Goal: Task Accomplishment & Management: Manage account settings

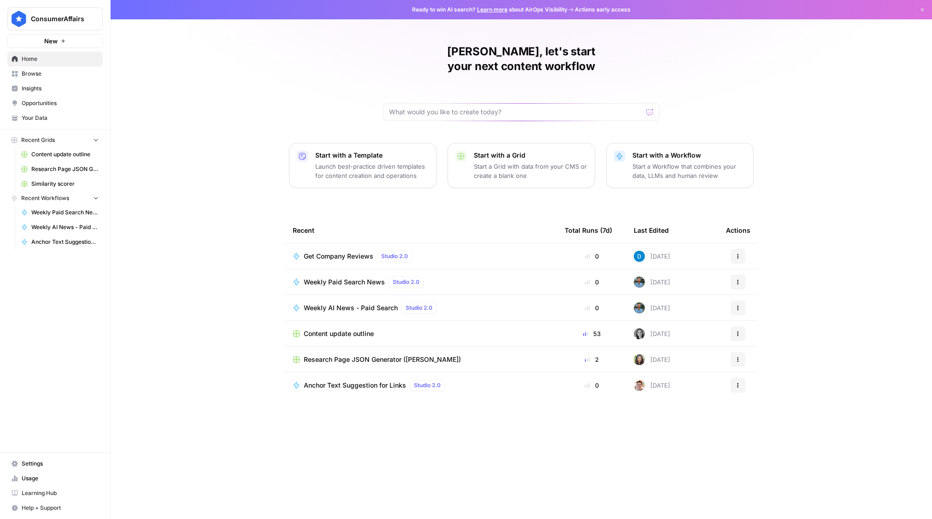
click at [30, 460] on span "Settings" at bounding box center [60, 464] width 77 height 8
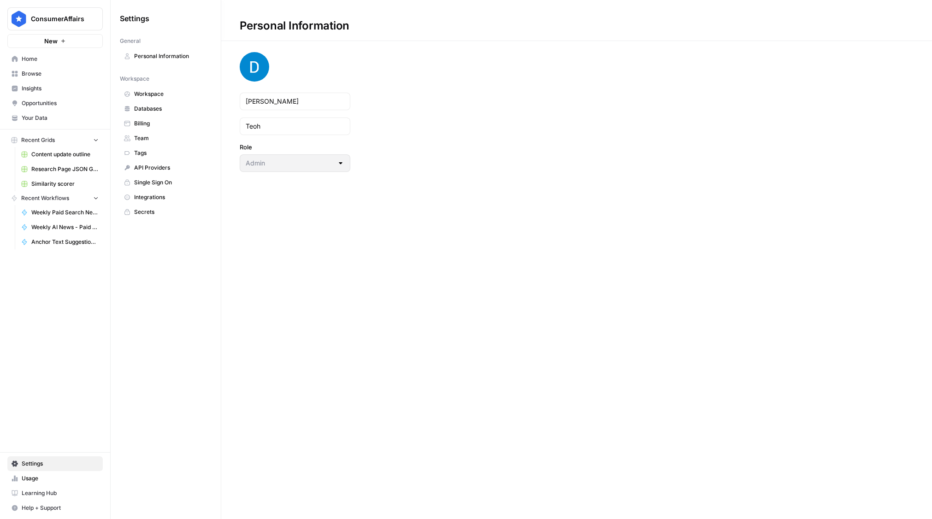
click at [144, 137] on span "Team" at bounding box center [170, 138] width 73 height 8
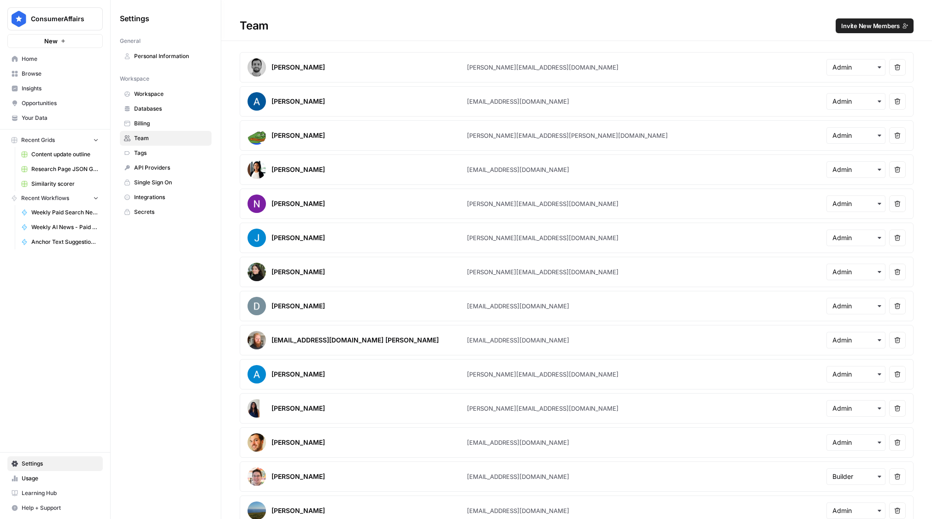
click at [865, 24] on span "Invite New Members" at bounding box center [870, 25] width 59 height 9
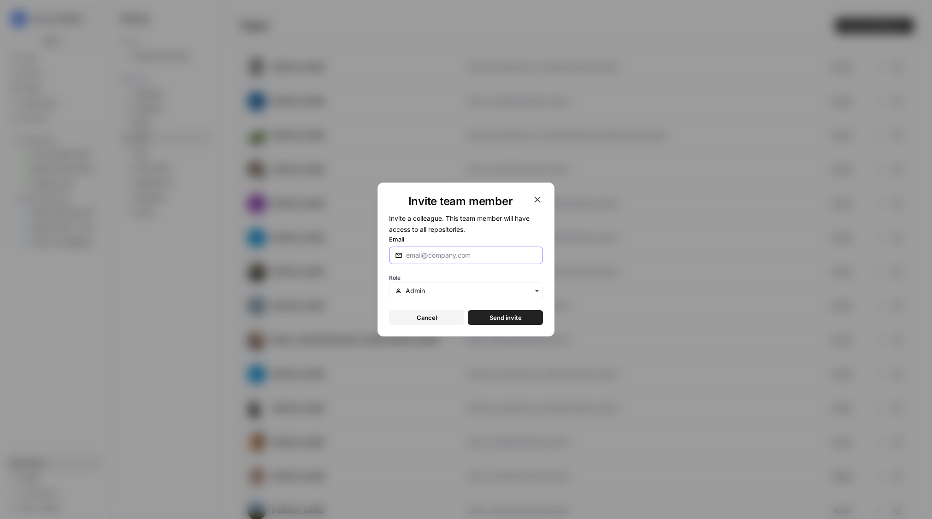
click at [472, 260] on input "Email" at bounding box center [471, 255] width 131 height 9
paste input "[EMAIL_ADDRESS][DOMAIN_NAME]"
type input "[EMAIL_ADDRESS][DOMAIN_NAME]"
click at [450, 292] on input "text" at bounding box center [471, 290] width 131 height 9
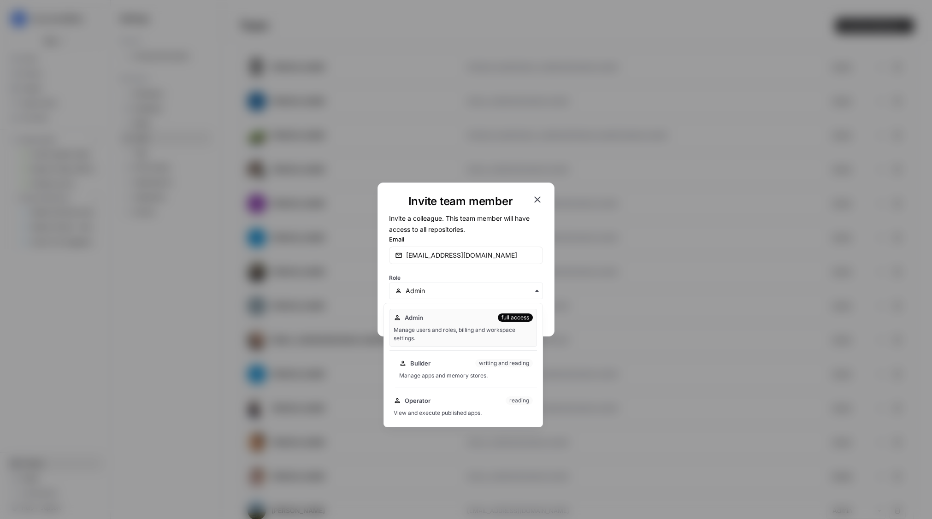
click at [425, 366] on span "Builder" at bounding box center [420, 363] width 20 height 9
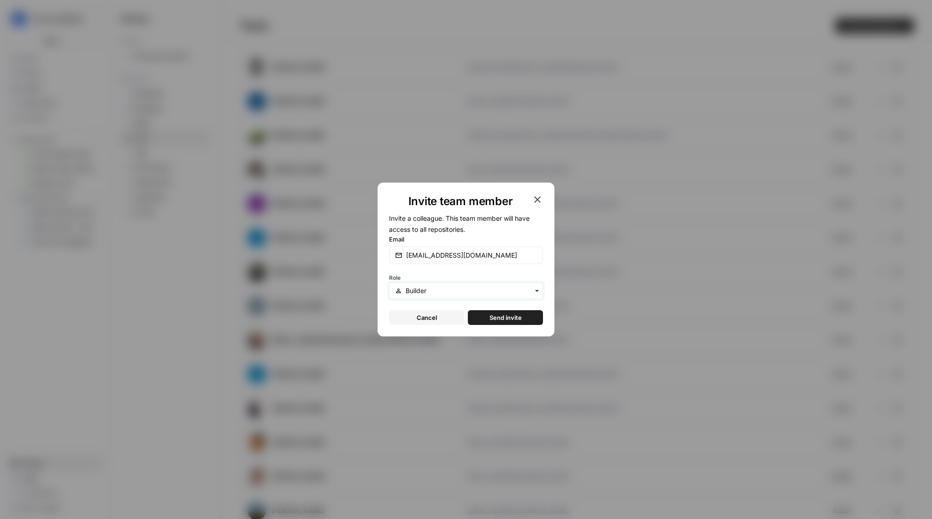
click at [470, 292] on input "text" at bounding box center [471, 290] width 131 height 9
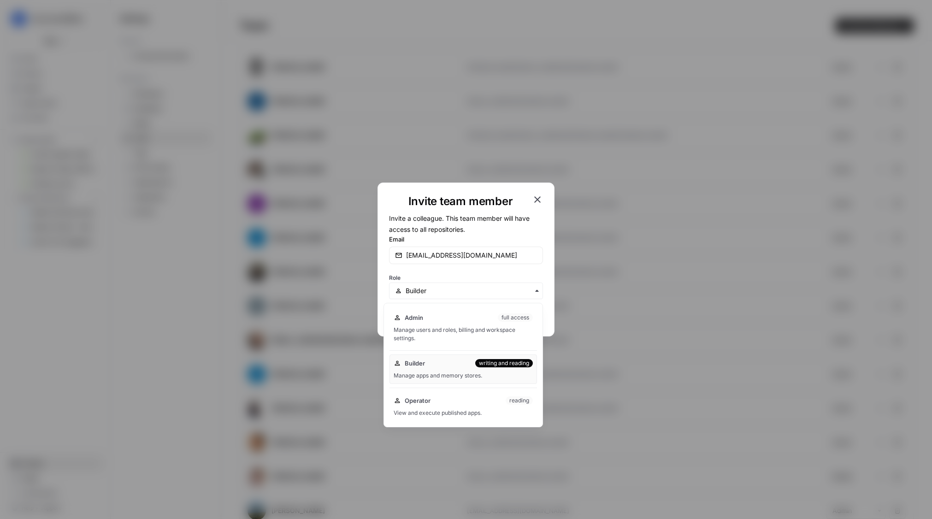
click at [539, 198] on icon "button" at bounding box center [537, 199] width 11 height 11
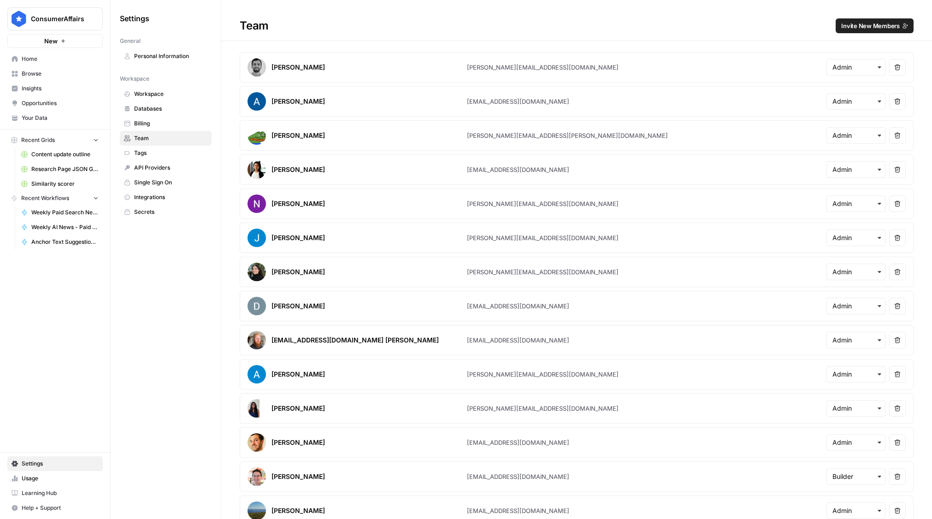
click at [33, 73] on span "Browse" at bounding box center [60, 74] width 77 height 8
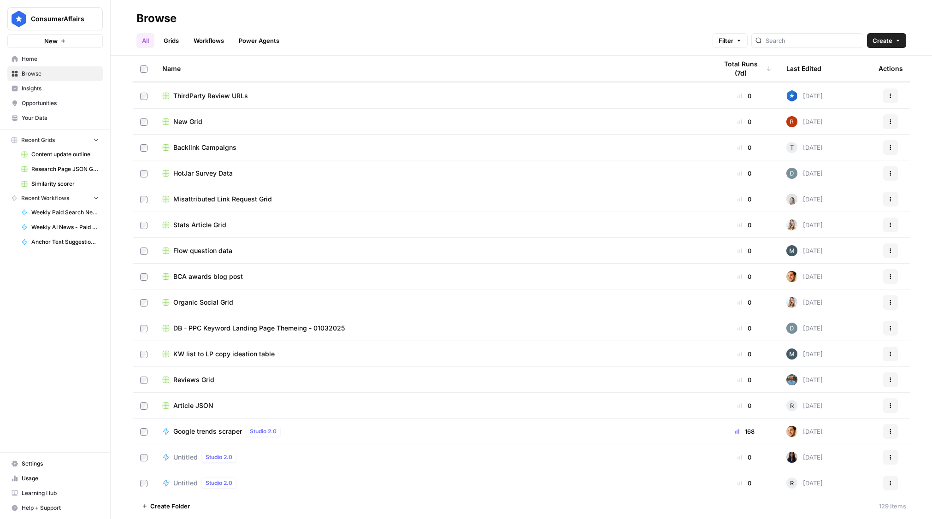
scroll to position [1058, 0]
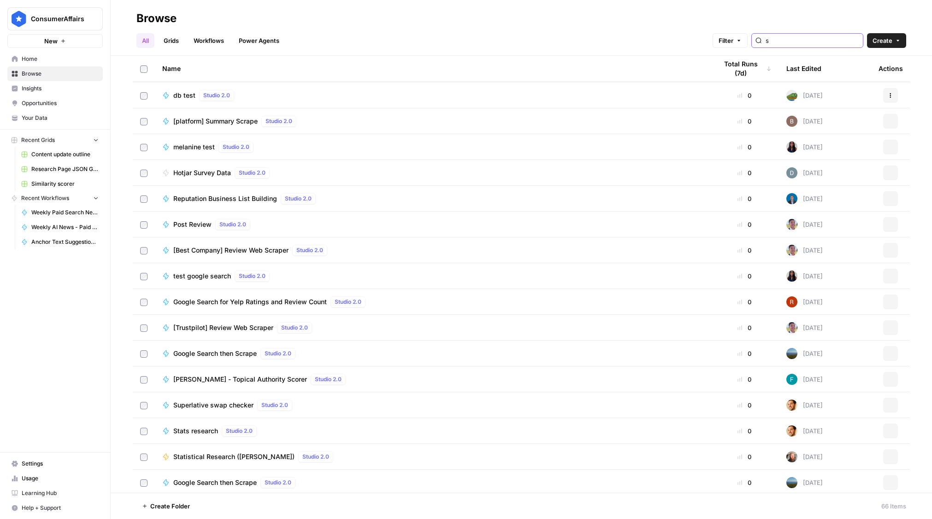
type input "s"
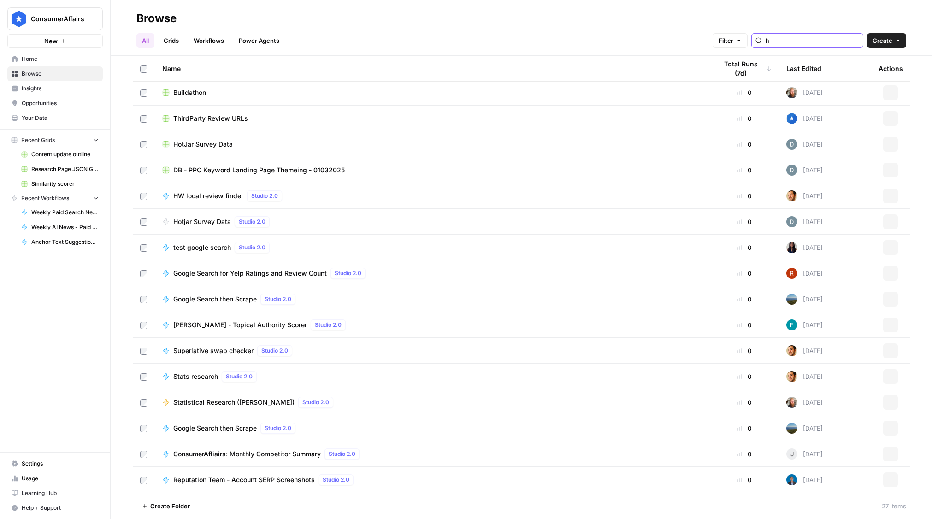
scroll to position [286, 0]
type input "h"
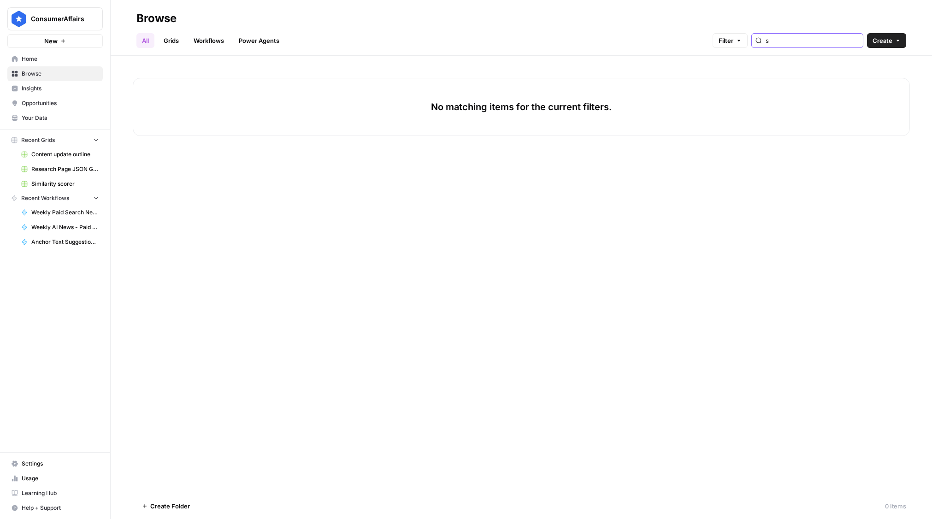
type input "s"
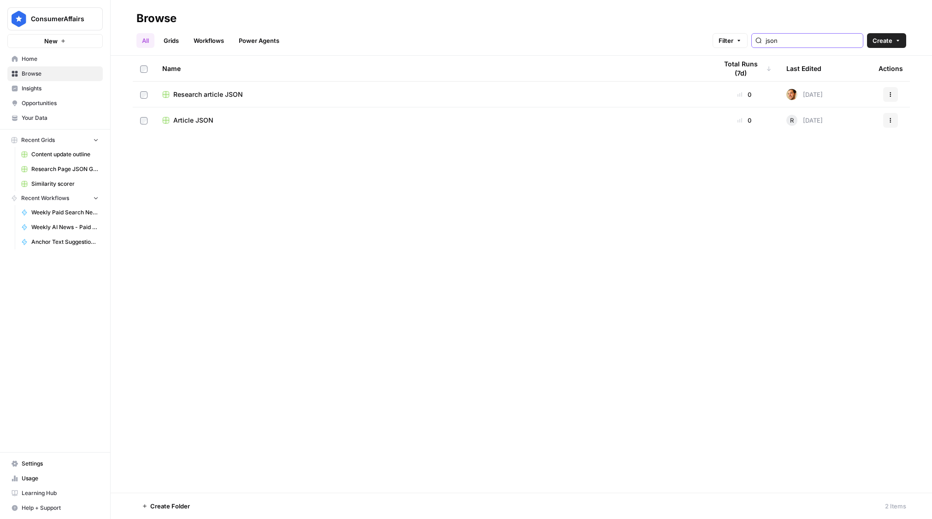
type input "json"
click at [179, 122] on span "Article JSON" at bounding box center [193, 120] width 40 height 9
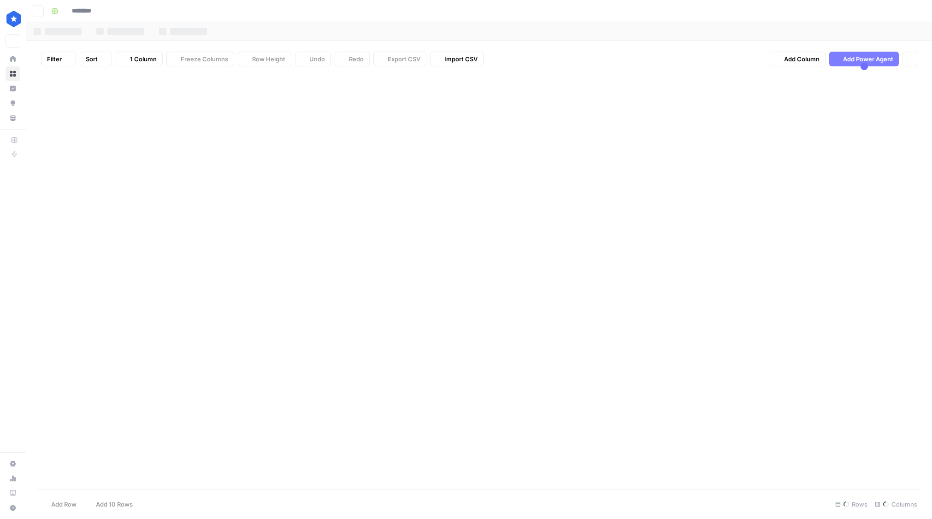
type input "**********"
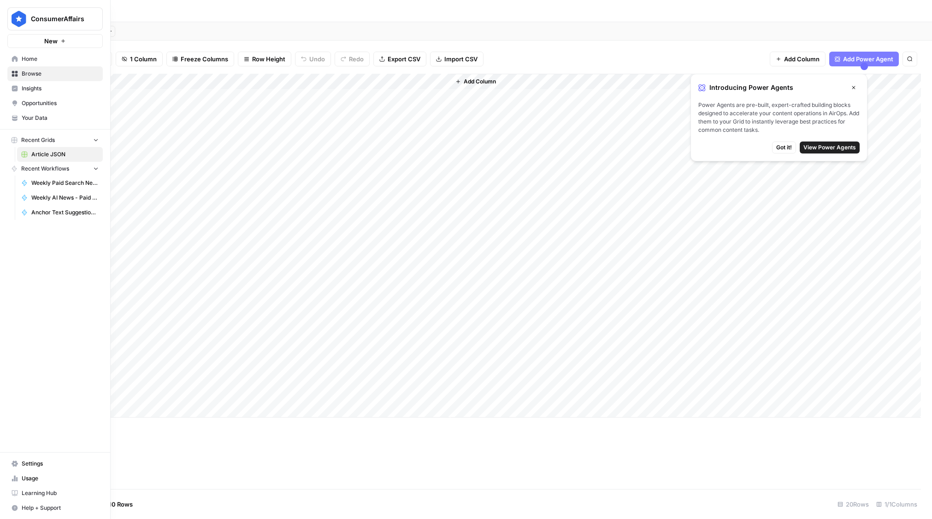
click at [20, 461] on link "Settings" at bounding box center [54, 463] width 95 height 15
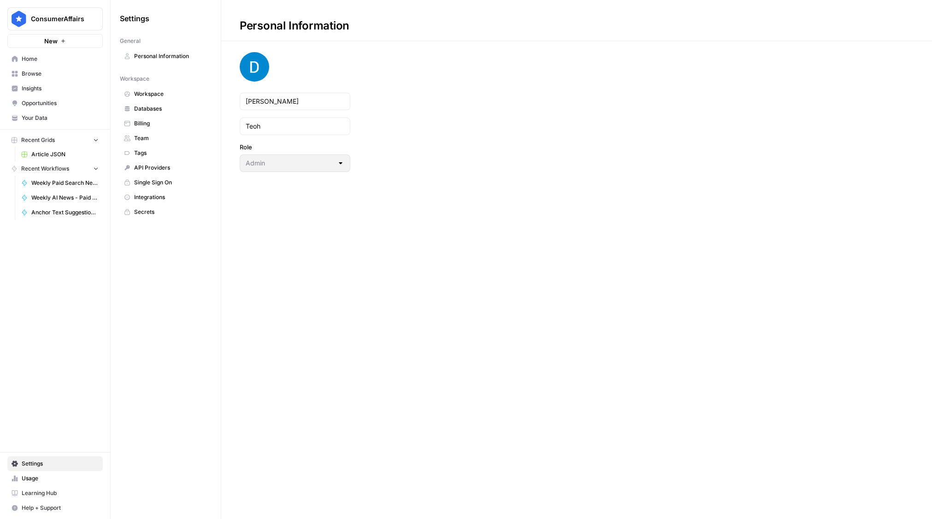
click at [143, 137] on span "Team" at bounding box center [170, 138] width 73 height 8
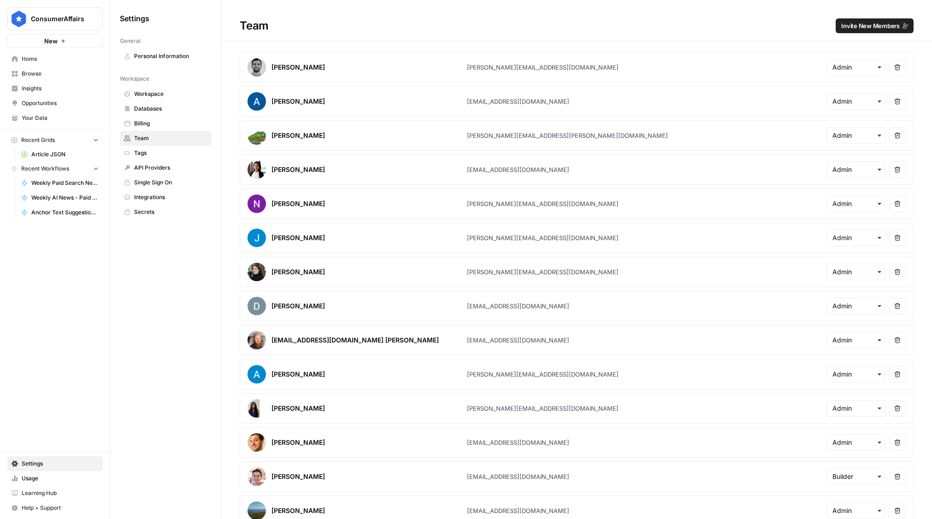
click at [870, 30] on span "Invite New Members" at bounding box center [870, 25] width 59 height 9
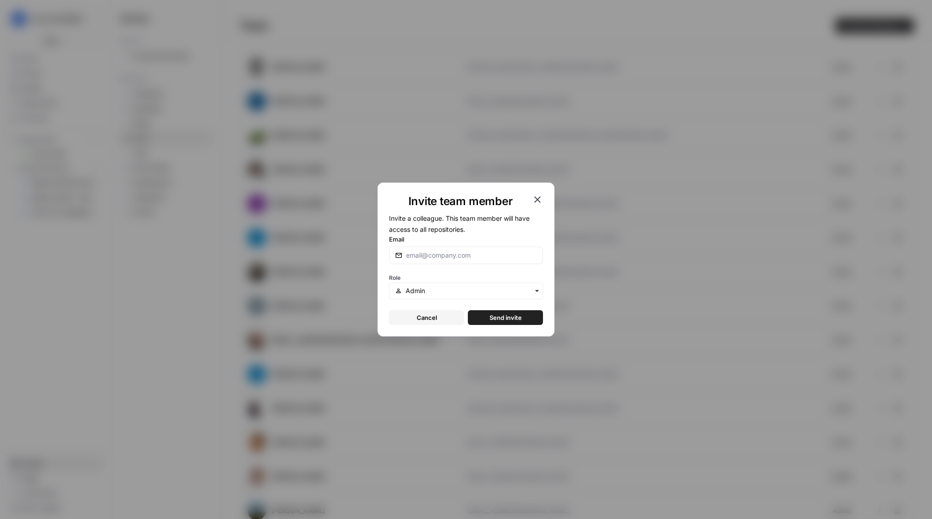
click at [514, 261] on div at bounding box center [466, 256] width 154 height 18
paste input "[EMAIL_ADDRESS][DOMAIN_NAME]"
type input "[EMAIL_ADDRESS][DOMAIN_NAME]"
click at [480, 292] on input "text" at bounding box center [471, 290] width 131 height 9
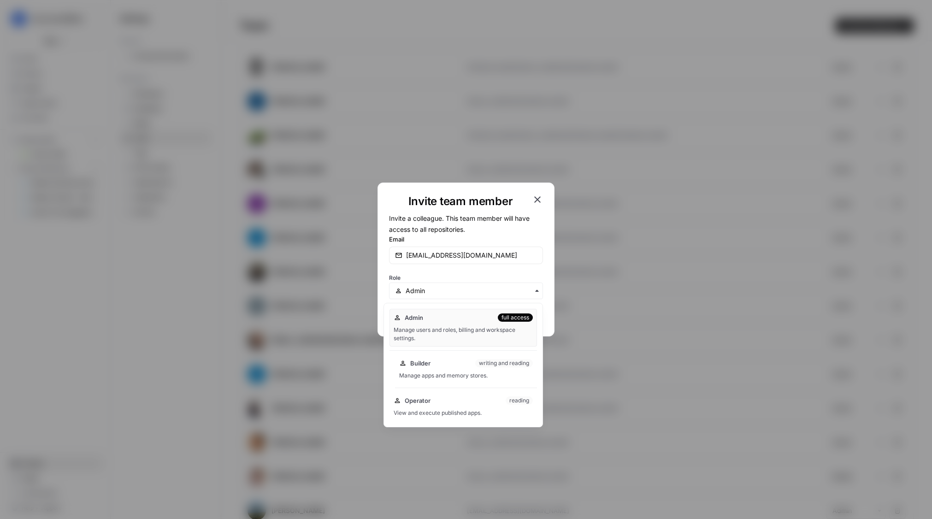
click at [436, 368] on div "Builder writing and reading Manage apps and memory stores." at bounding box center [466, 370] width 142 height 30
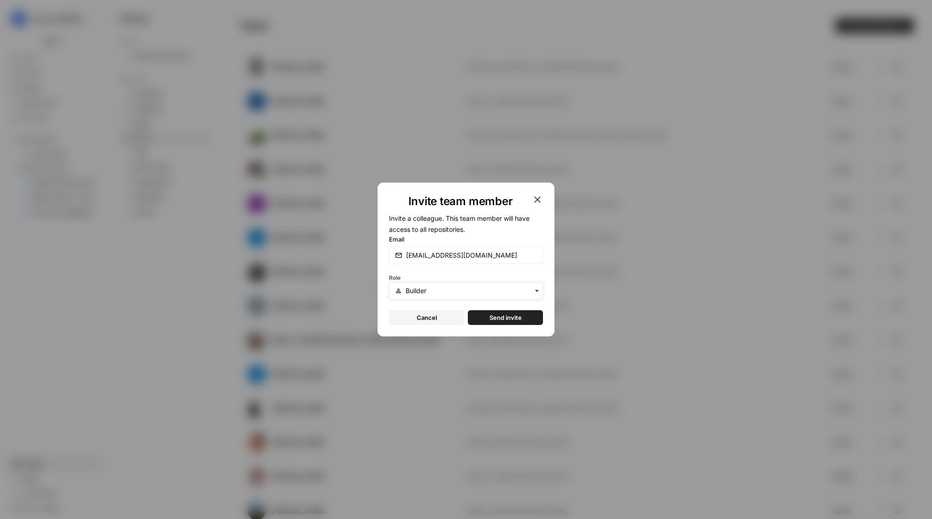
click at [451, 292] on input "text" at bounding box center [471, 290] width 131 height 9
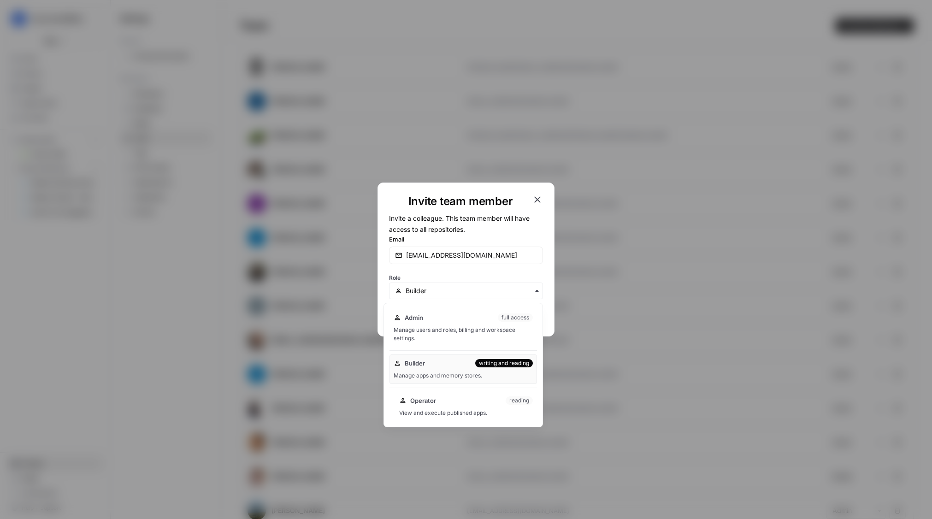
click at [437, 410] on div "View and execute published apps." at bounding box center [466, 413] width 134 height 8
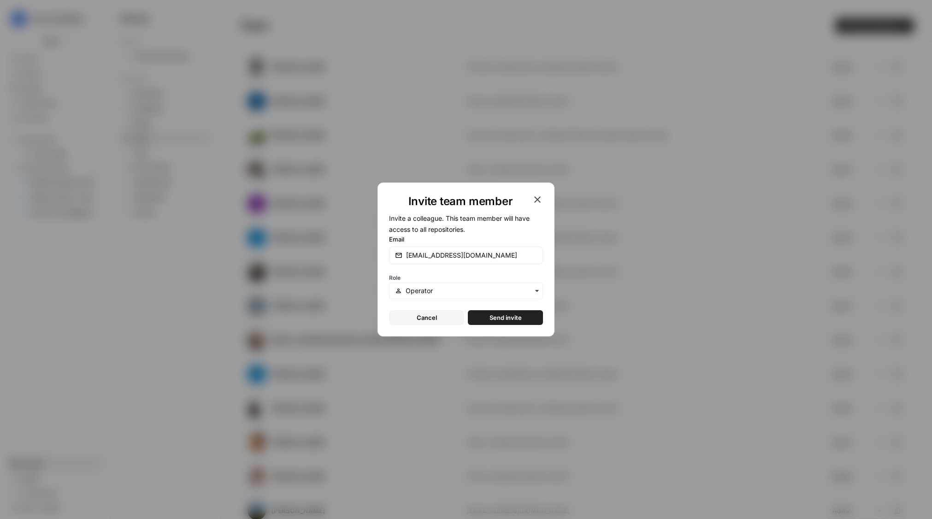
click at [494, 315] on span "Send invite" at bounding box center [506, 317] width 32 height 9
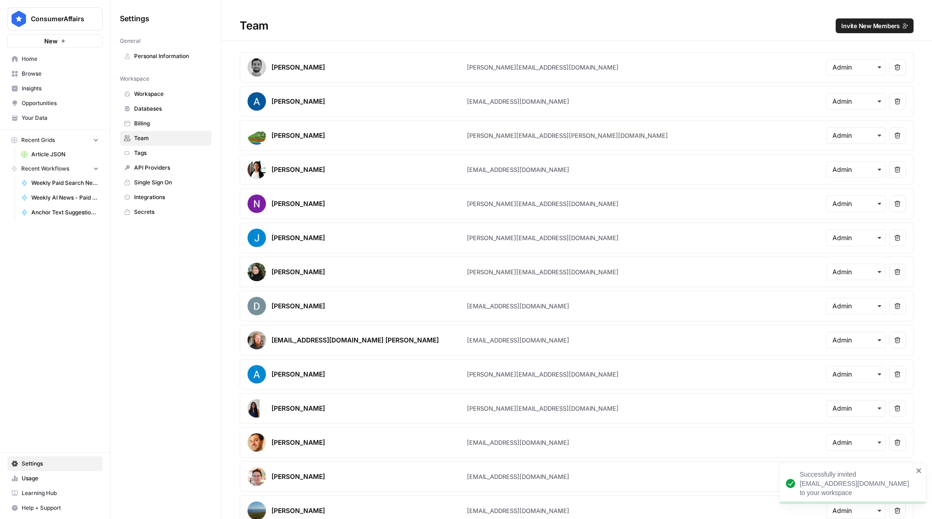
click at [858, 28] on span "Invite New Members" at bounding box center [870, 25] width 59 height 9
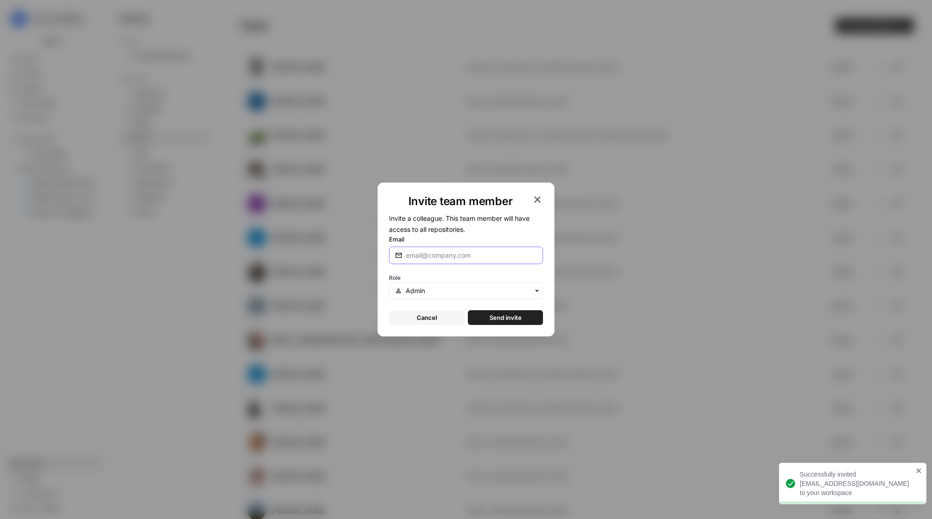
click at [438, 254] on input "Email" at bounding box center [471, 255] width 131 height 9
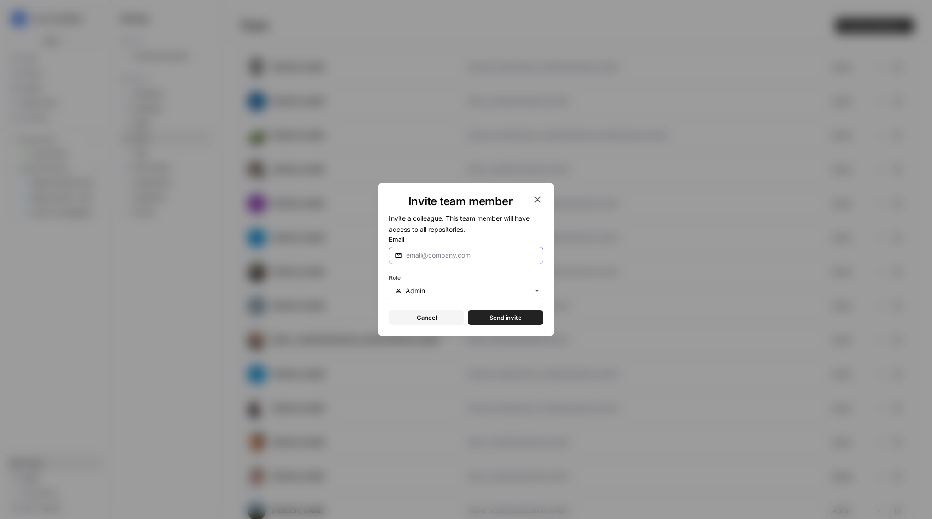
paste input "[EMAIL_ADDRESS][DOMAIN_NAME]"
type input "[EMAIL_ADDRESS][DOMAIN_NAME]"
click at [432, 288] on input "text" at bounding box center [471, 290] width 131 height 9
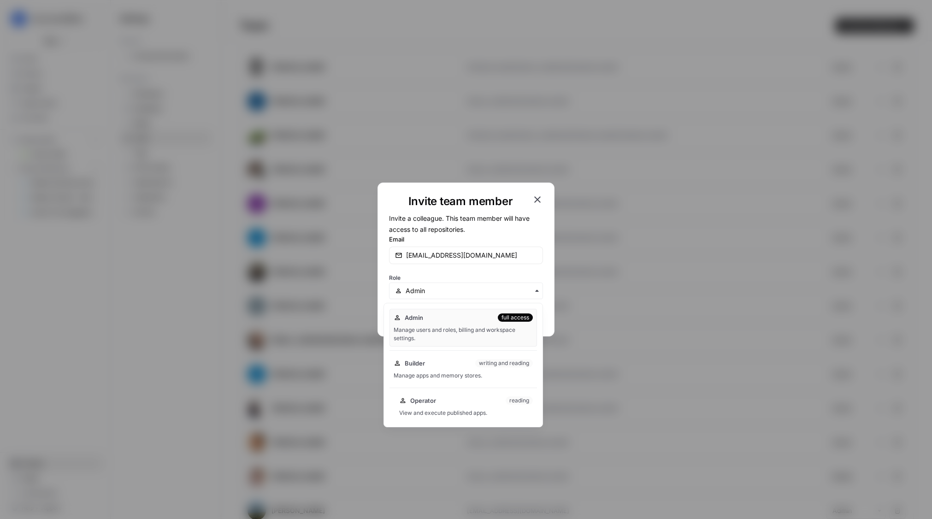
click at [423, 404] on span "Operator" at bounding box center [423, 400] width 26 height 9
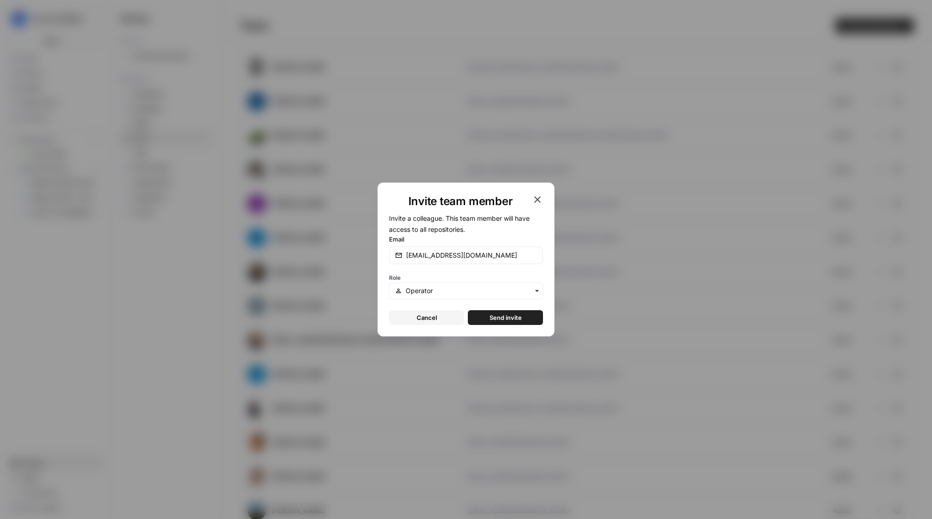
click at [516, 319] on span "Send invite" at bounding box center [506, 317] width 32 height 9
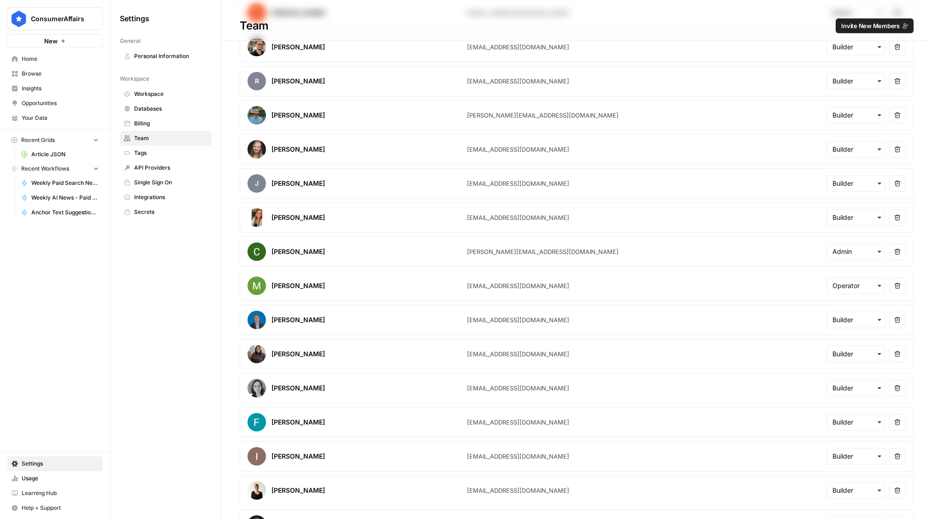
scroll to position [1111, 0]
click at [896, 286] on icon "button" at bounding box center [897, 287] width 6 height 6
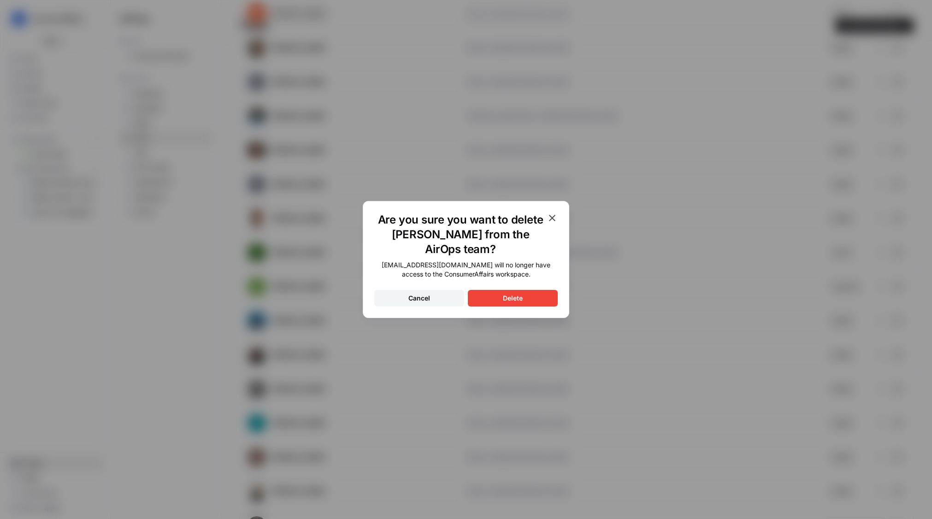
click at [523, 300] on button "Delete" at bounding box center [513, 298] width 90 height 17
